Goal: Transaction & Acquisition: Purchase product/service

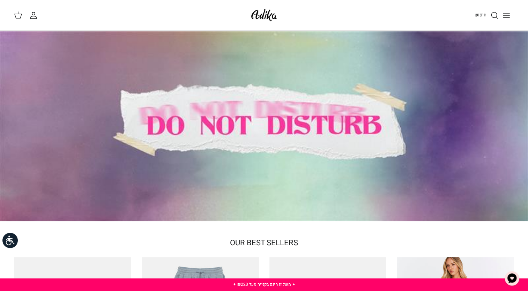
click at [508, 14] on icon "Toggle menu" at bounding box center [506, 15] width 8 height 8
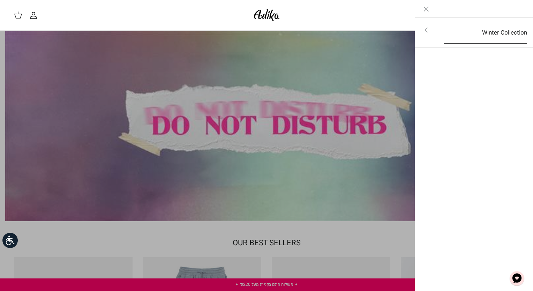
click at [494, 29] on link "Winter Collection" at bounding box center [485, 33] width 96 height 22
click at [494, 29] on link "לכל הפריטים" at bounding box center [473, 30] width 111 height 17
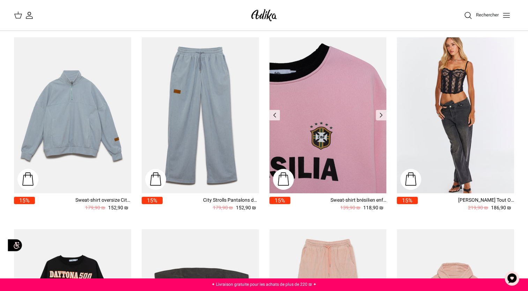
scroll to position [35, 0]
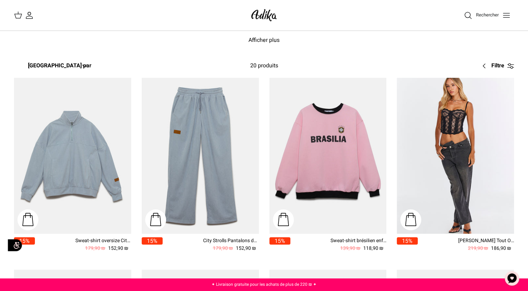
click at [506, 15] on line "Basculer le menu" at bounding box center [506, 15] width 6 height 0
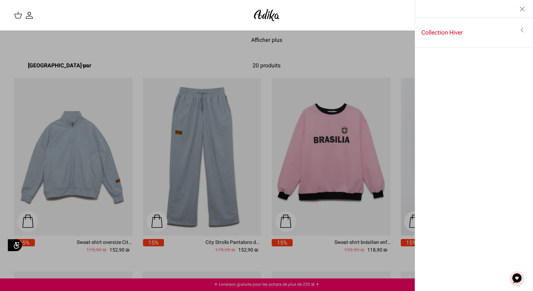
click at [521, 29] on icon "Basculer le menu" at bounding box center [522, 30] width 8 height 8
click at [286, 125] on link "Toggle menu" at bounding box center [266, 145] width 533 height 291
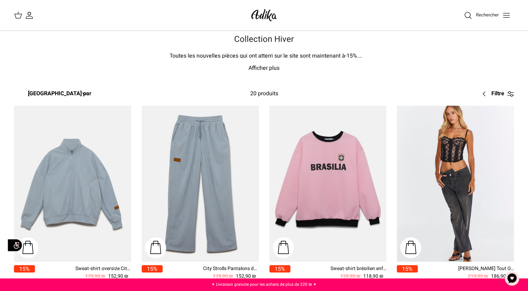
scroll to position [0, 0]
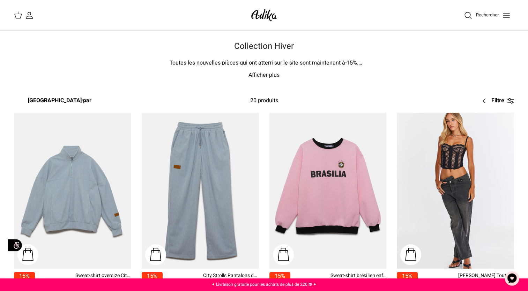
click at [270, 75] on p "Afficher plus" at bounding box center [264, 75] width 488 height 9
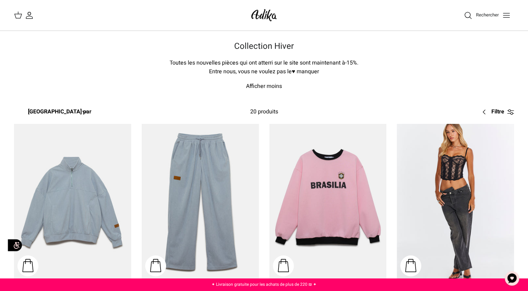
click at [505, 14] on icon "Basculer le menu" at bounding box center [506, 15] width 8 height 8
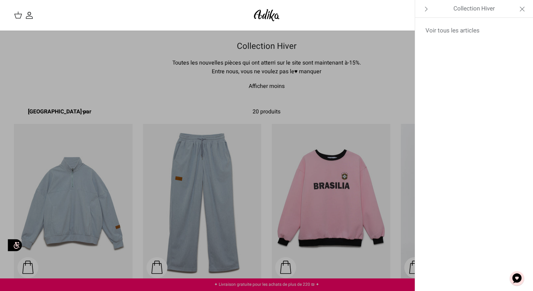
click at [467, 7] on span "Collection Hiver" at bounding box center [473, 8] width 41 height 17
click at [520, 6] on icon "Fermer" at bounding box center [522, 9] width 8 height 8
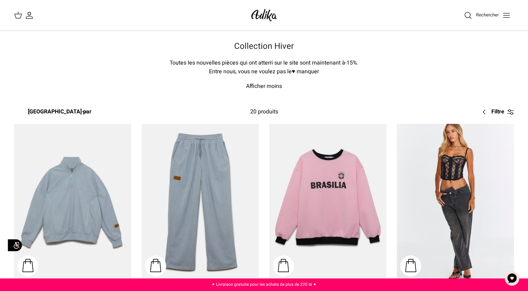
click at [506, 16] on icon "Basculer le menu" at bounding box center [506, 15] width 8 height 8
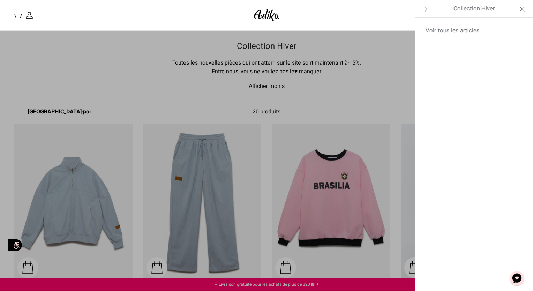
drag, startPoint x: 465, startPoint y: 8, endPoint x: 345, endPoint y: 25, distance: 121.6
click at [345, 25] on div "Rechercher Mon compte חיפוש" at bounding box center [266, 15] width 533 height 31
click at [450, 29] on link "Voir tous les articles" at bounding box center [473, 30] width 111 height 17
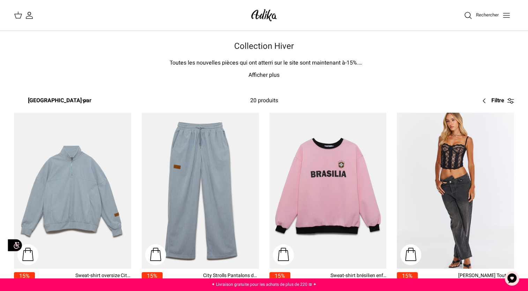
click at [266, 75] on p "Afficher plus" at bounding box center [264, 75] width 488 height 9
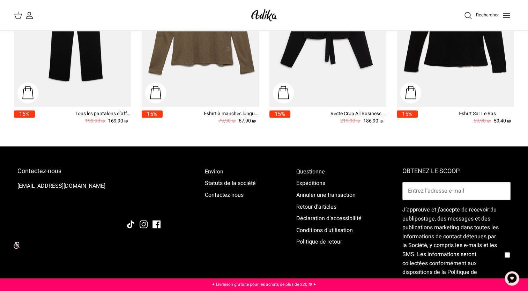
scroll to position [802, 0]
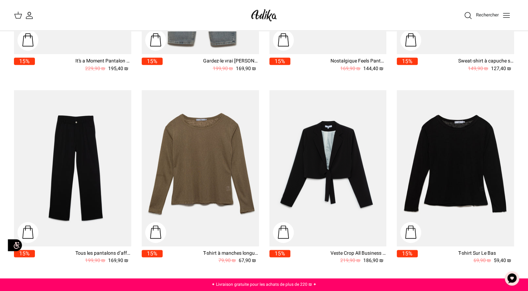
click at [328, 136] on img "Veste Crop All Business Tailored" at bounding box center [327, 168] width 117 height 156
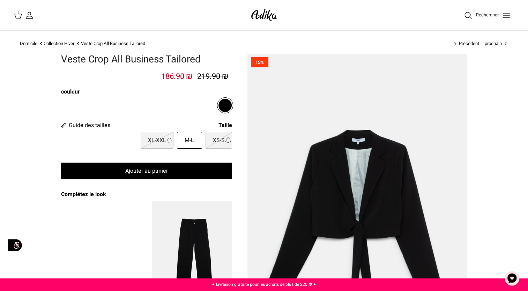
click at [262, 11] on img at bounding box center [264, 15] width 30 height 16
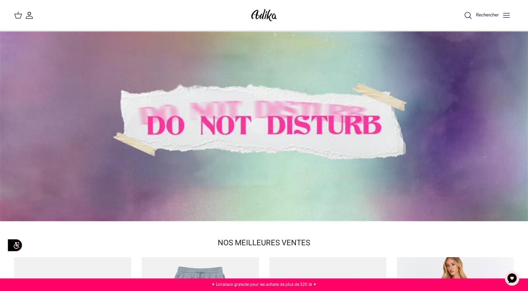
click at [188, 106] on div at bounding box center [264, 126] width 528 height 190
